Goal: Task Accomplishment & Management: Manage account settings

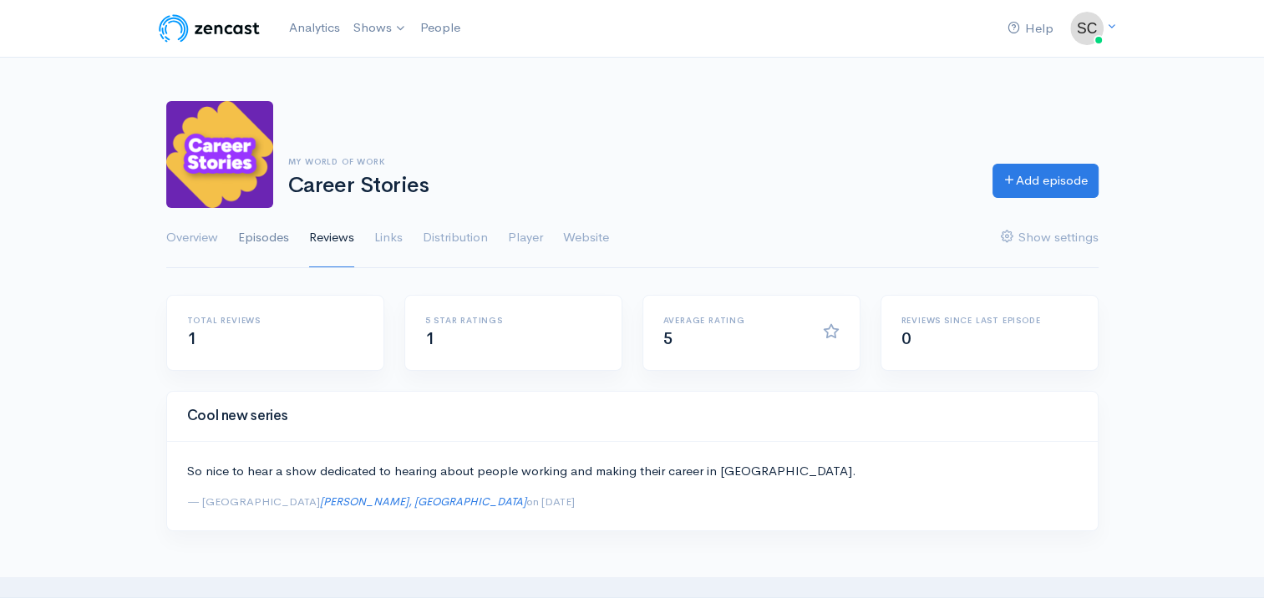
click at [248, 242] on link "Episodes" at bounding box center [263, 238] width 51 height 60
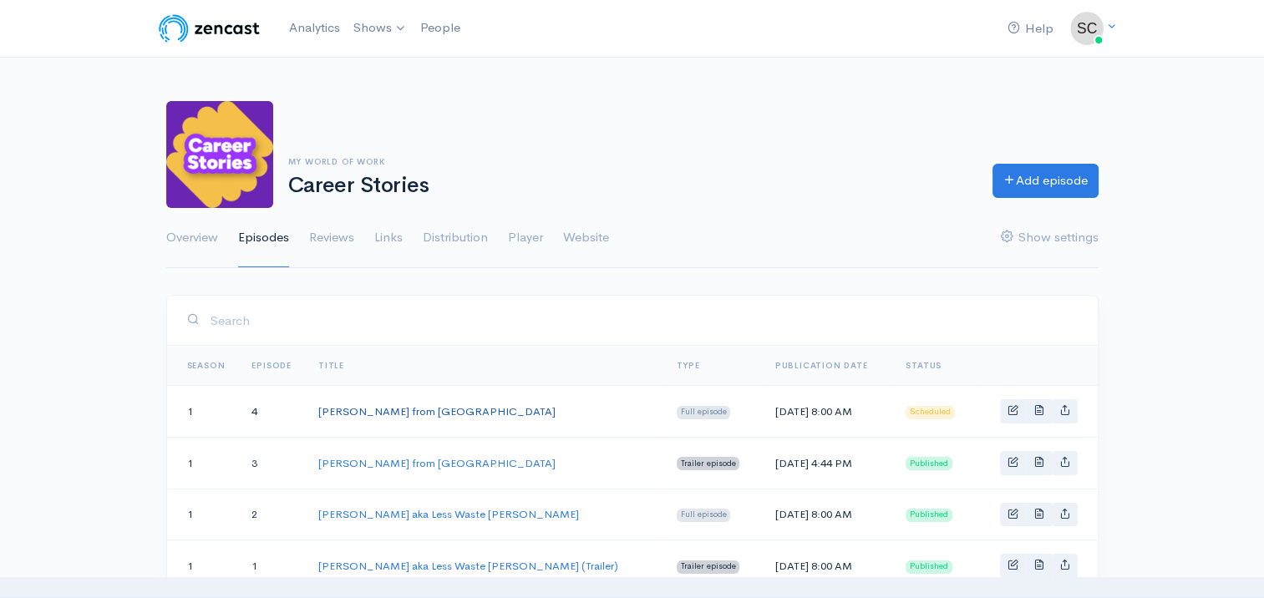
click at [444, 408] on link "[PERSON_NAME] from [GEOGRAPHIC_DATA]" at bounding box center [436, 411] width 237 height 14
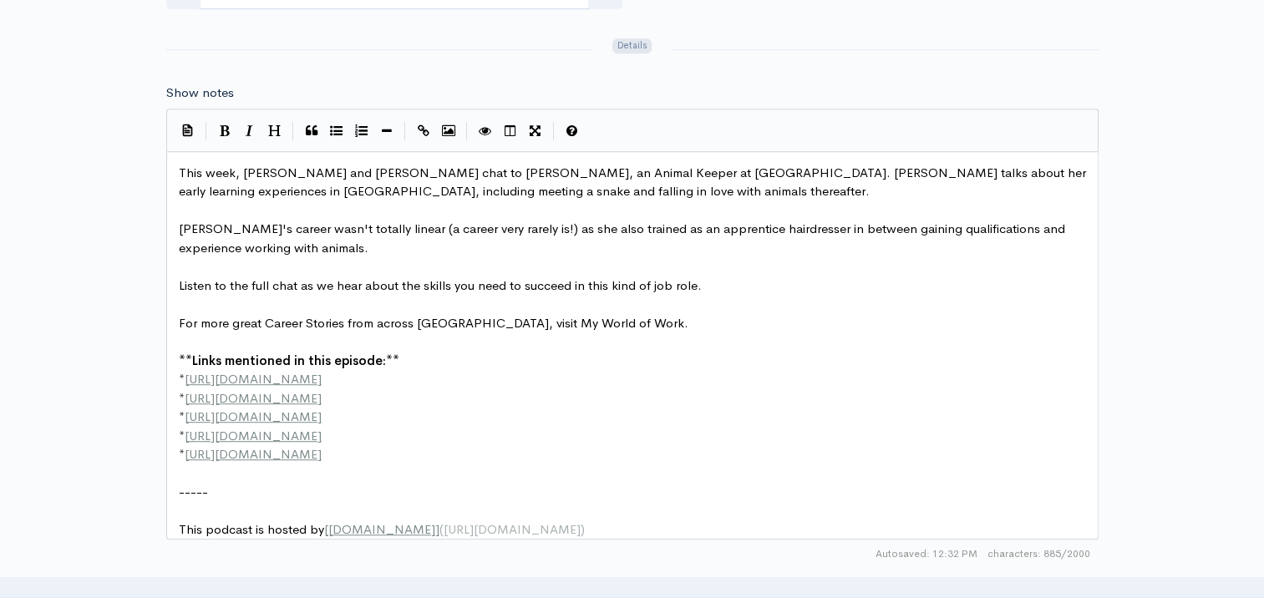
scroll to position [6, 0]
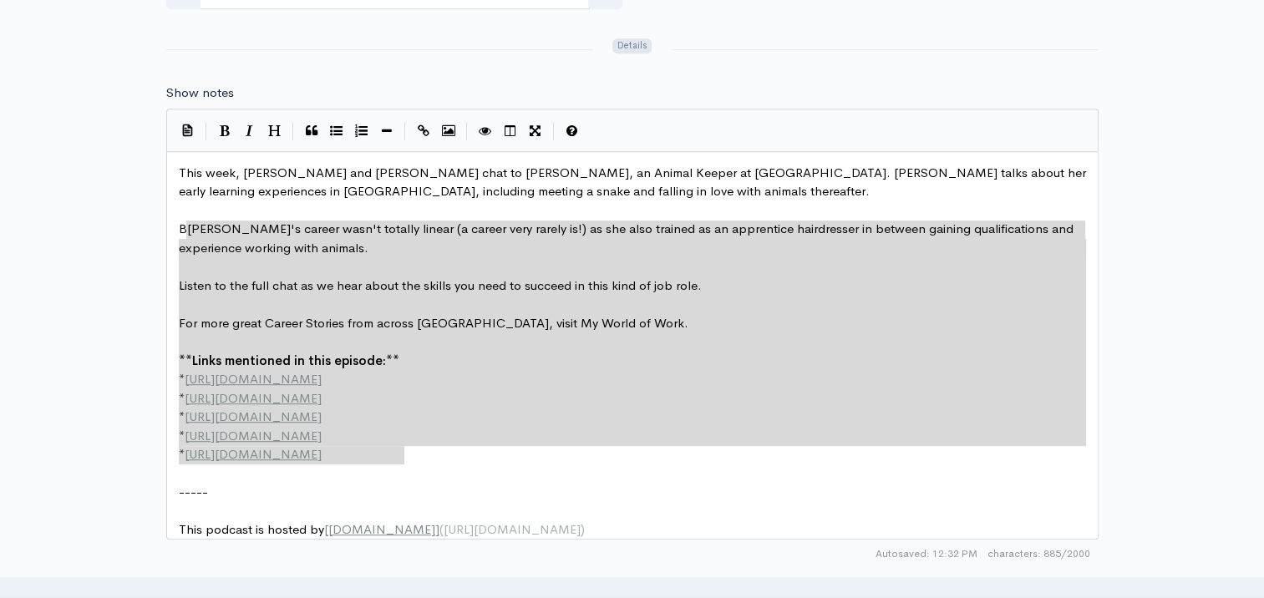
type textarea "This week, [PERSON_NAME] and [PERSON_NAME] chat to [PERSON_NAME], an Animal Kee…"
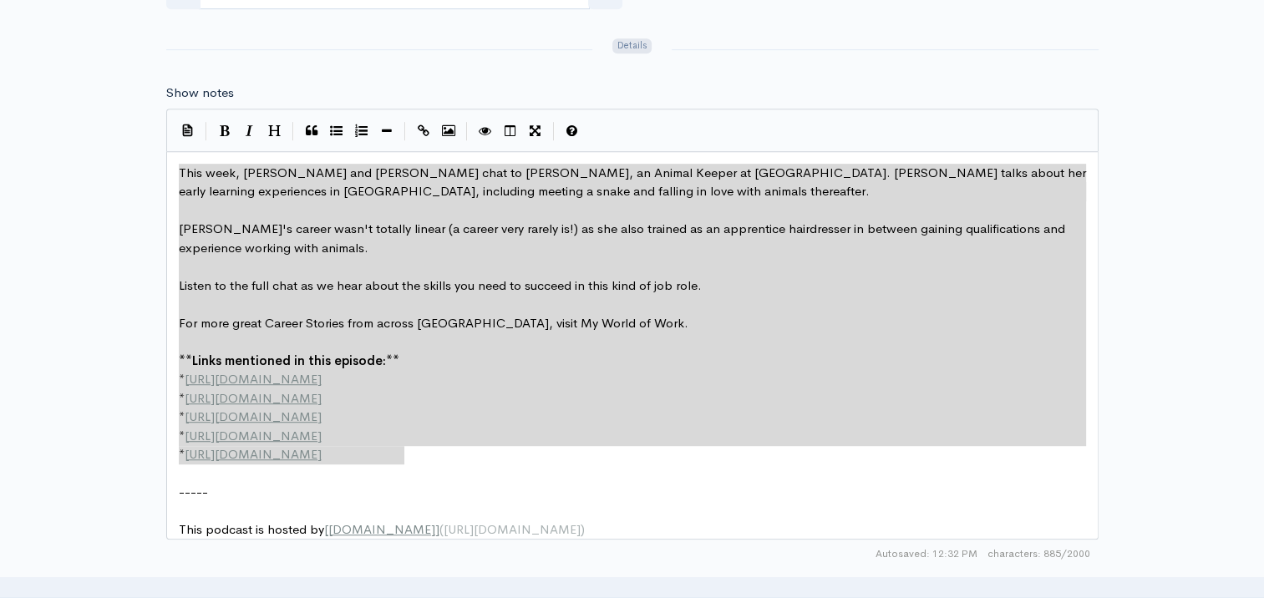
drag, startPoint x: 441, startPoint y: 458, endPoint x: 170, endPoint y: 151, distance: 408.9
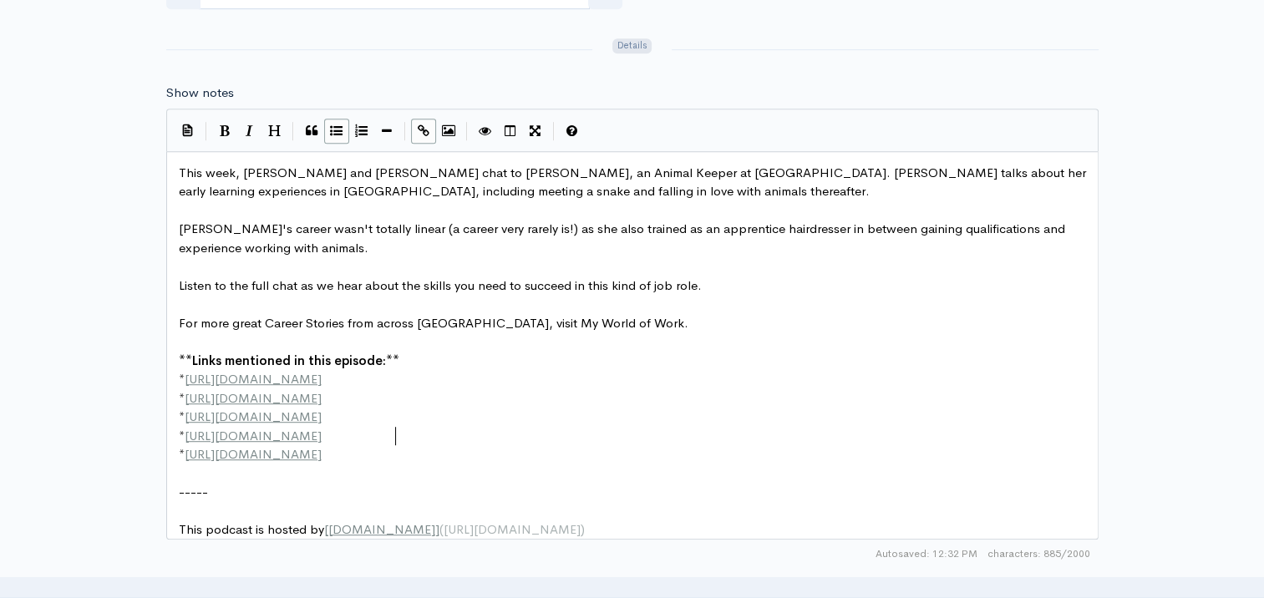
click at [207, 450] on span "http://youtube.com/@myworldofwork" at bounding box center [253, 454] width 137 height 16
type textarea "s"
click at [210, 433] on span "http://tiktok.com/@mywowscotland" at bounding box center [253, 436] width 137 height 16
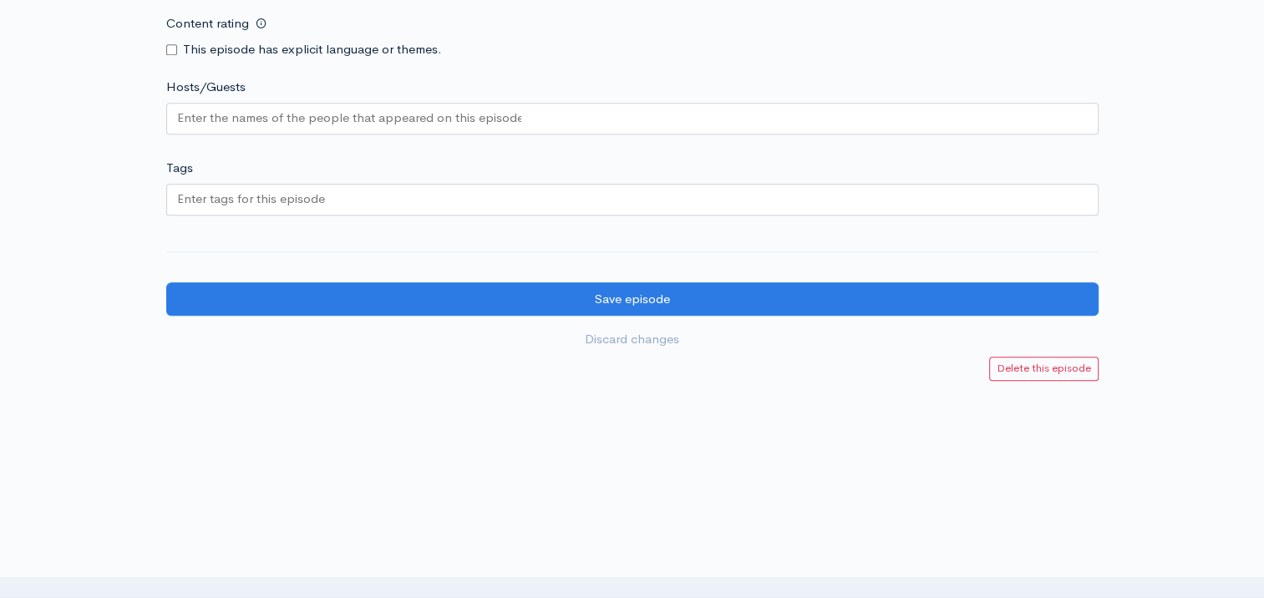
scroll to position [1662, 0]
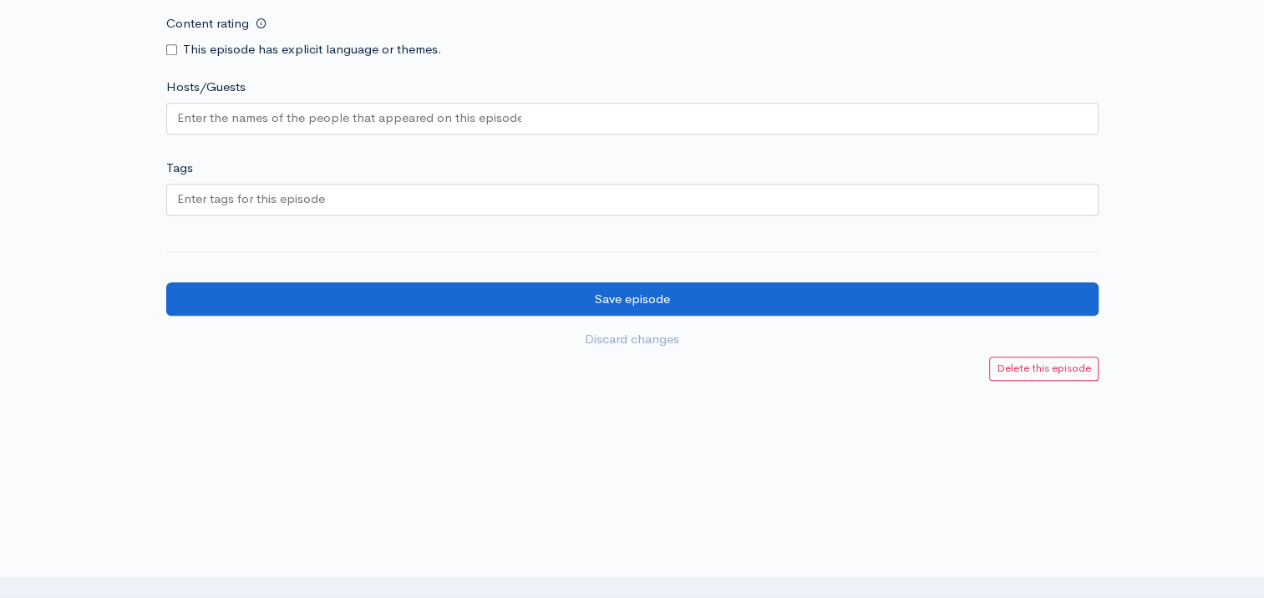
type textarea "s"
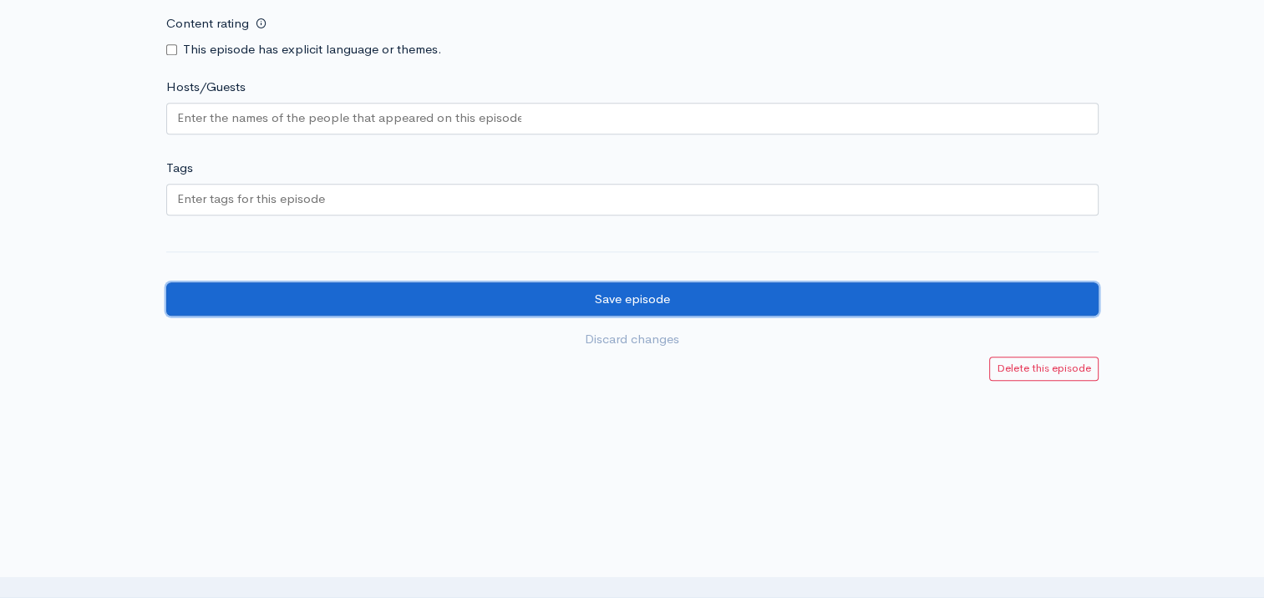
click at [581, 294] on input "Save episode" at bounding box center [632, 299] width 932 height 34
